Goal: Navigation & Orientation: Find specific page/section

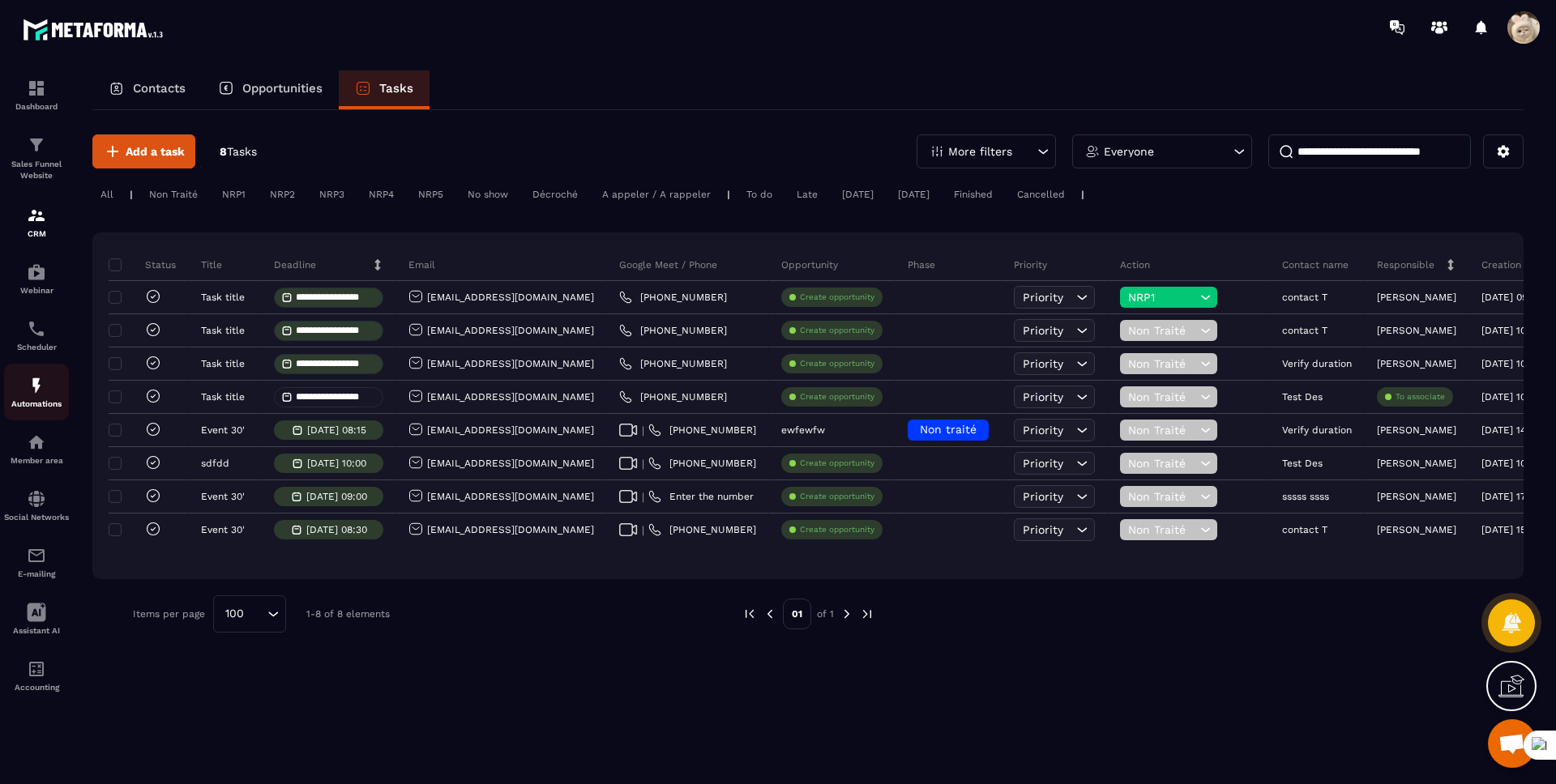
click at [27, 381] on img at bounding box center [36, 386] width 19 height 19
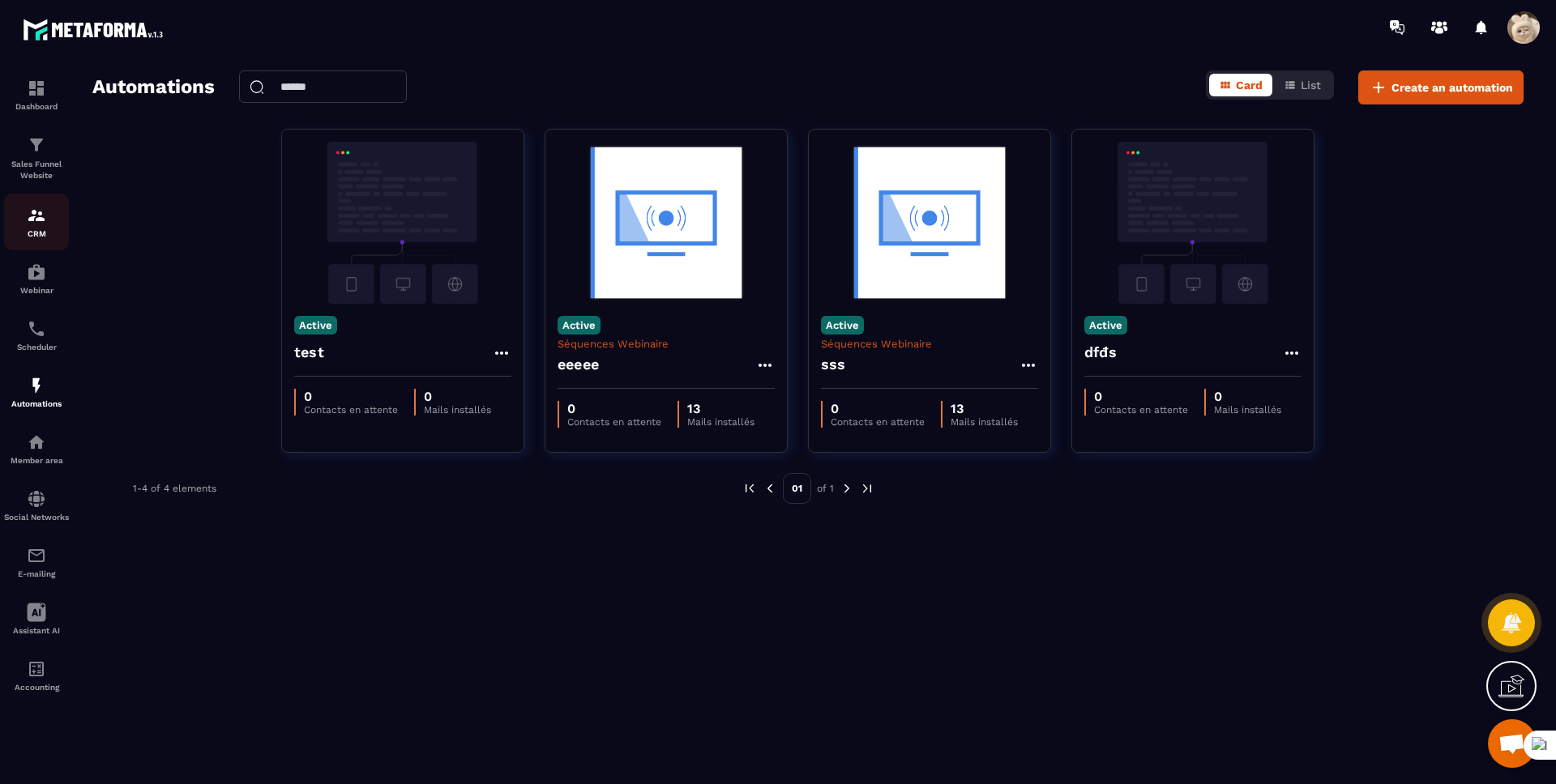
click at [31, 229] on p "CRM" at bounding box center [36, 234] width 65 height 9
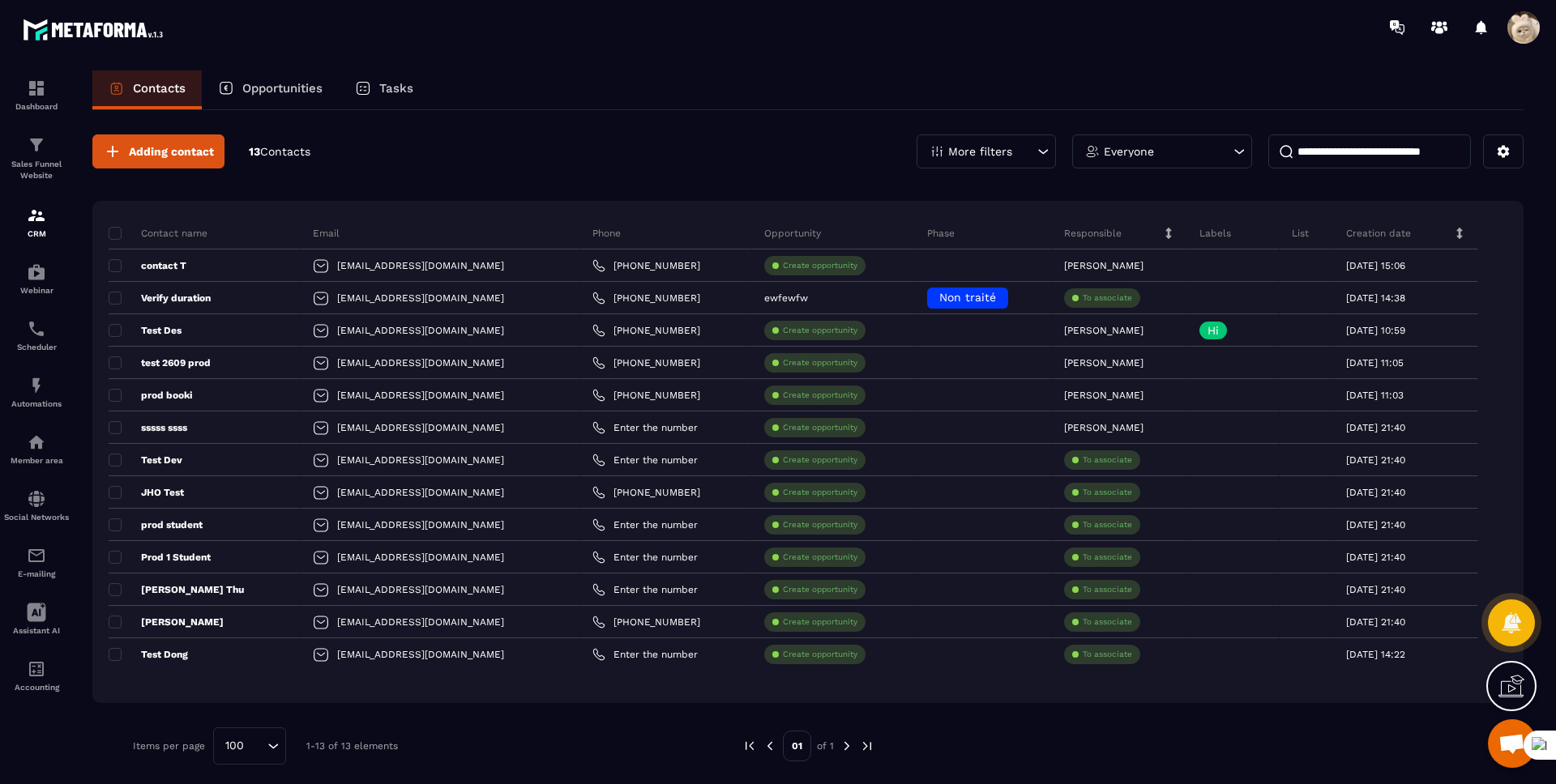
click at [391, 76] on div "Tasks" at bounding box center [384, 90] width 91 height 39
